Goal: Navigation & Orientation: Find specific page/section

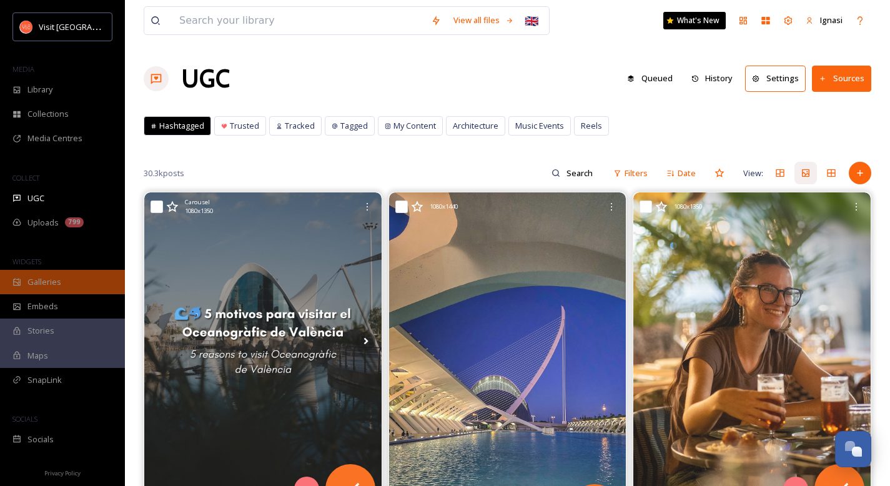
click at [57, 282] on span "Galleries" at bounding box center [44, 282] width 34 height 12
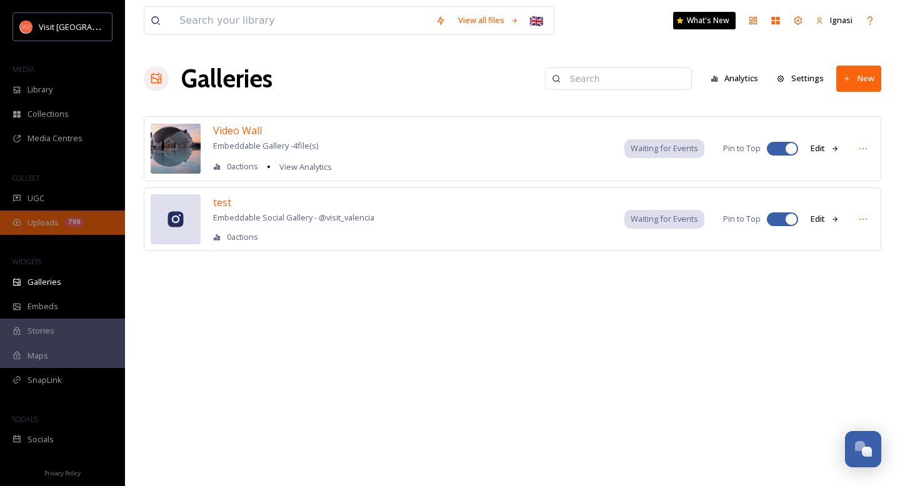
click at [35, 226] on span "Uploads" at bounding box center [42, 223] width 31 height 12
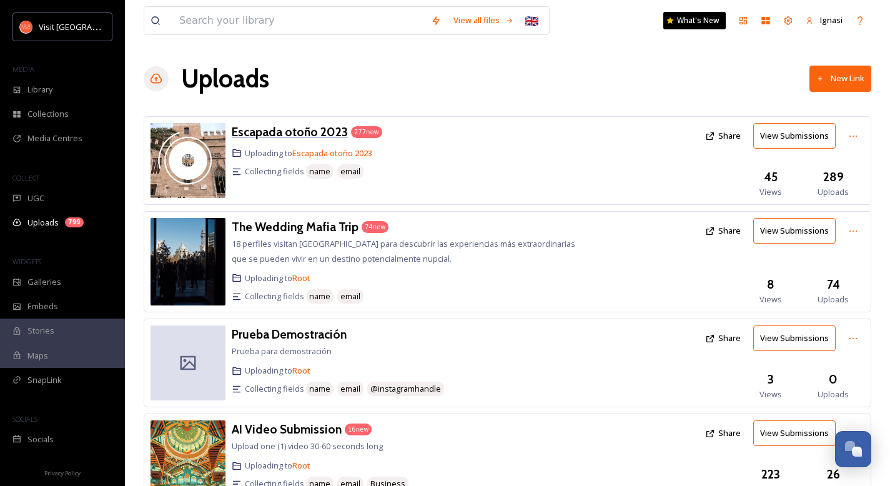
click at [315, 131] on h3 "Escapada otoño 2023" at bounding box center [290, 131] width 116 height 15
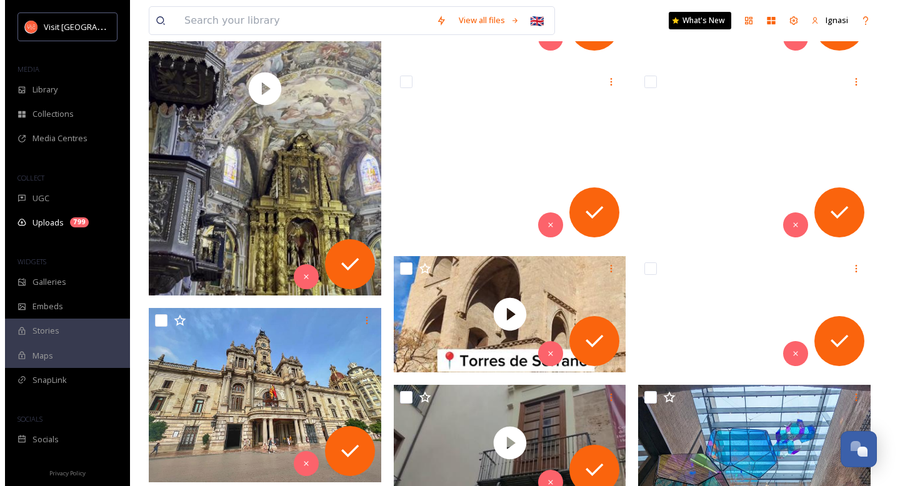
scroll to position [782, 0]
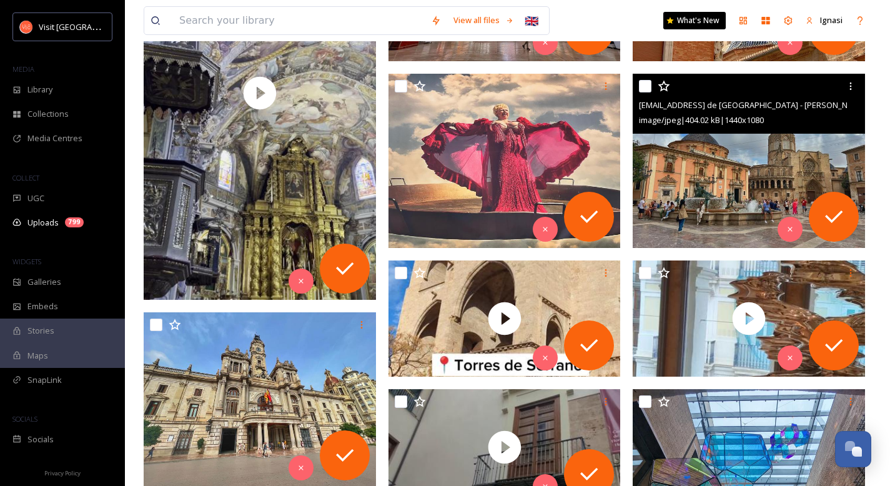
click at [578, 157] on img at bounding box center [749, 161] width 232 height 174
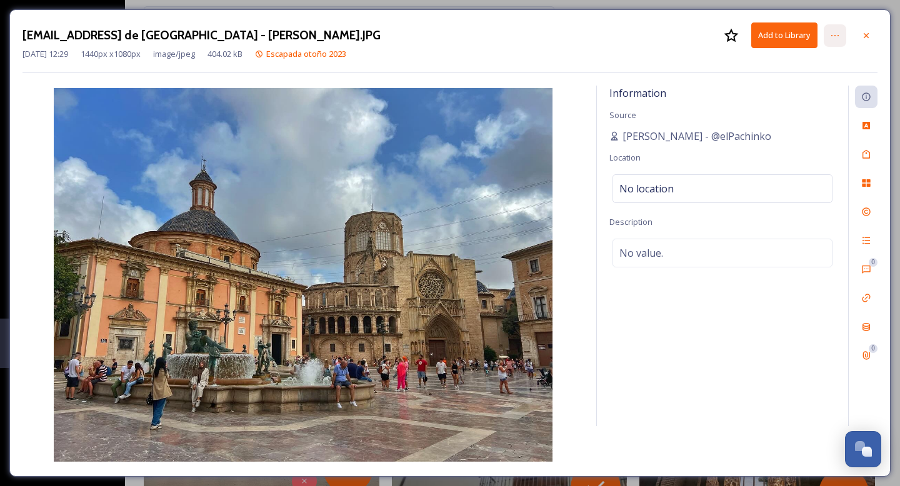
click at [578, 36] on icon at bounding box center [835, 36] width 10 height 10
